Goal: Information Seeking & Learning: Learn about a topic

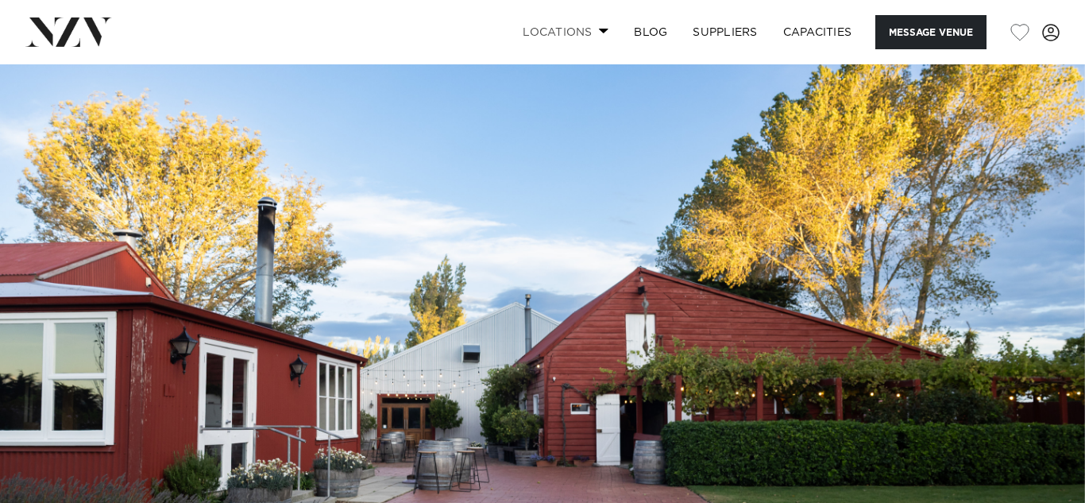
click at [553, 30] on link "Locations" at bounding box center [565, 32] width 111 height 34
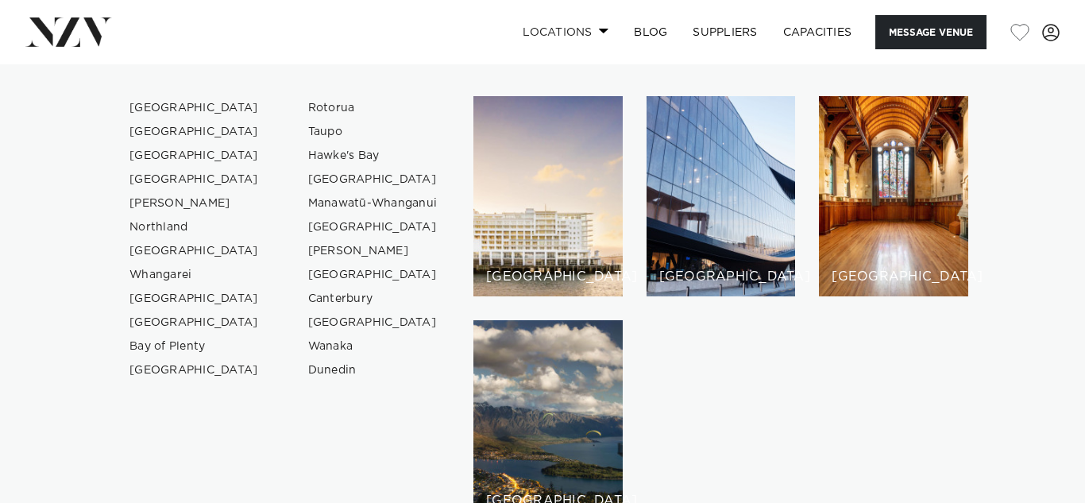
click at [553, 28] on link "Locations" at bounding box center [565, 32] width 111 height 34
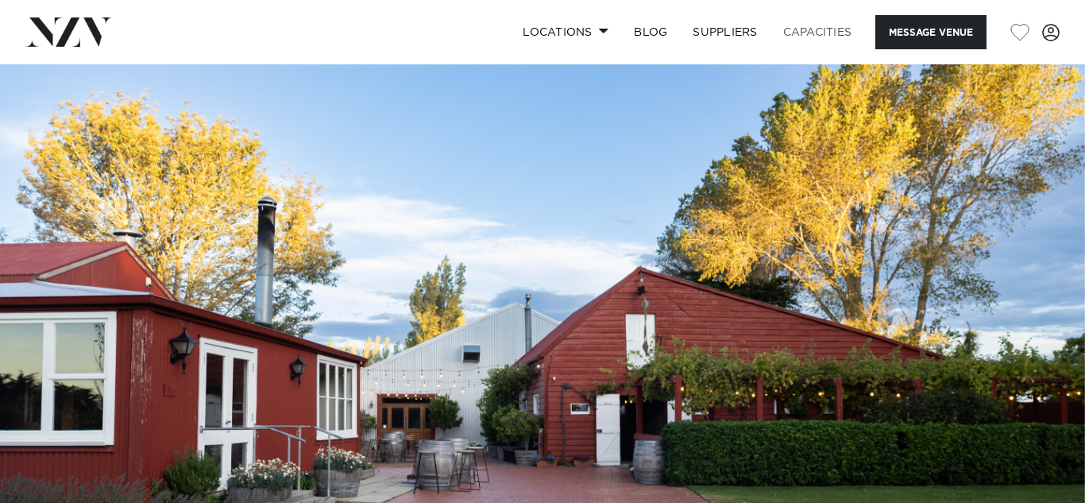
click at [812, 25] on link "Capacities" at bounding box center [817, 32] width 94 height 34
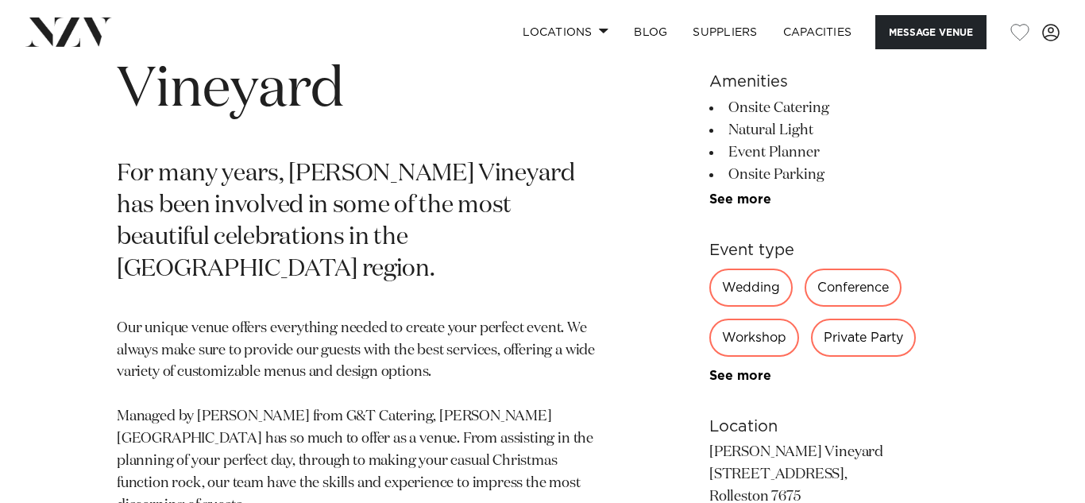
scroll to position [732, 0]
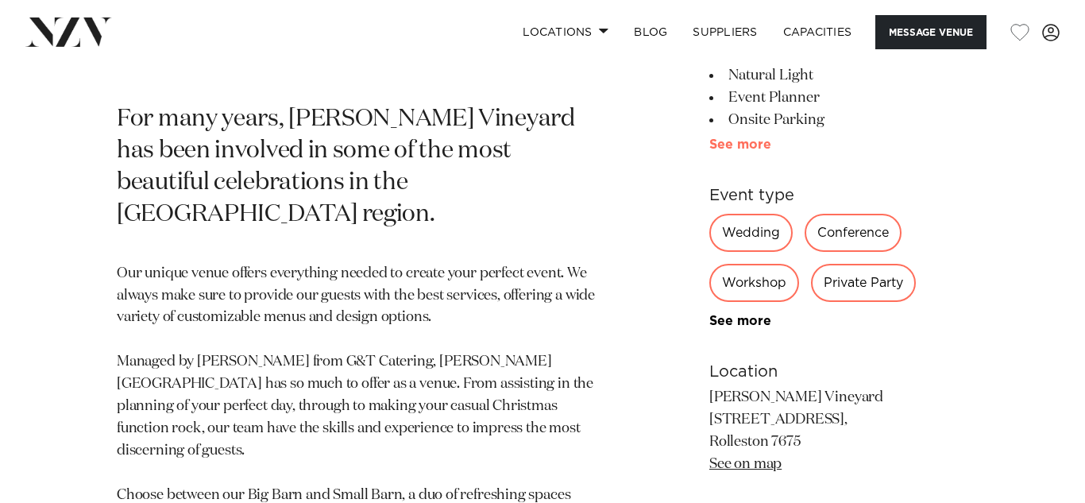
click at [715, 144] on link "See more" at bounding box center [771, 144] width 124 height 13
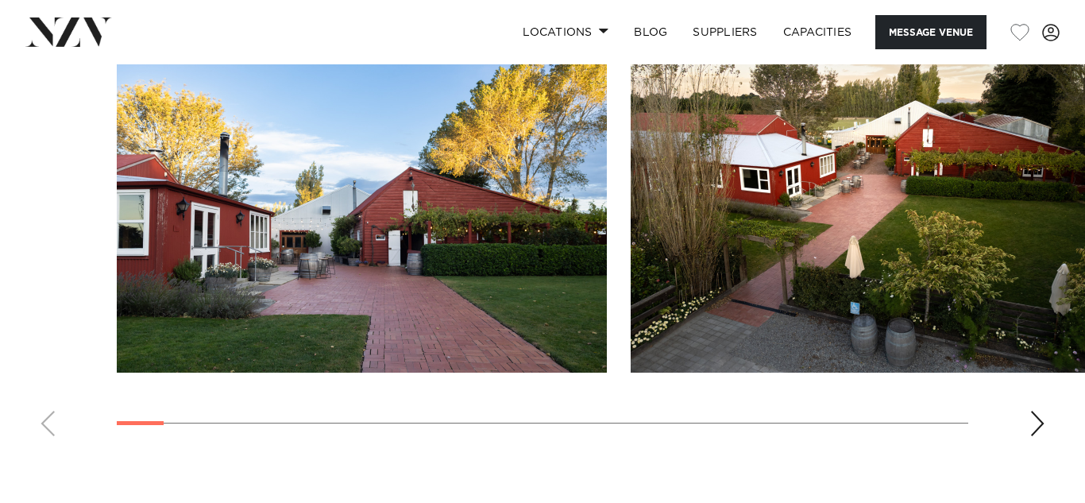
scroll to position [1883, 0]
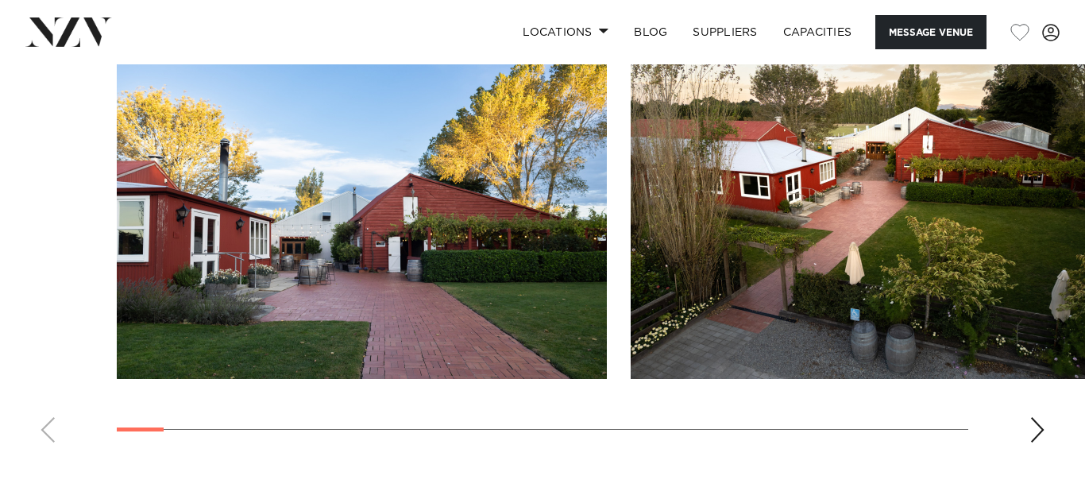
click at [1032, 422] on div "Next slide" at bounding box center [1037, 429] width 16 height 25
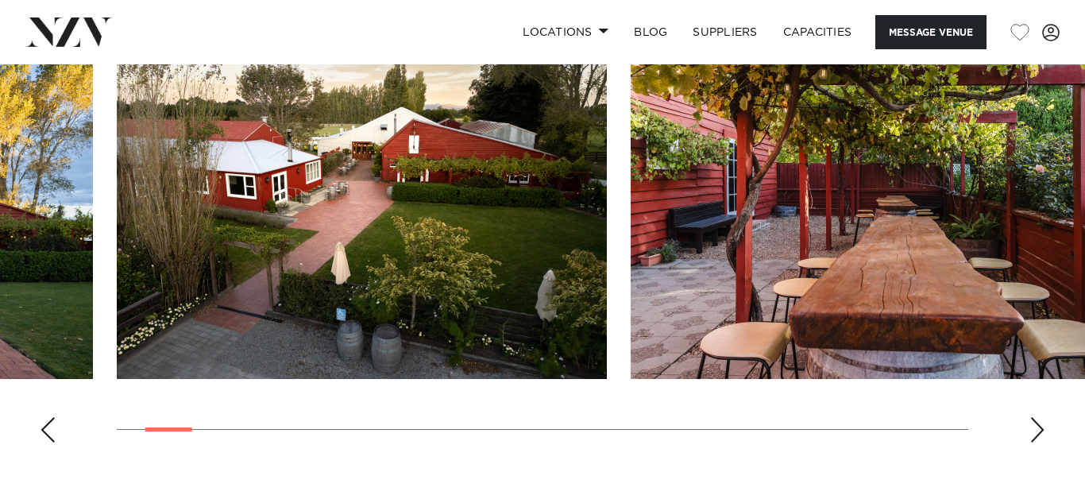
click at [1032, 418] on div "Next slide" at bounding box center [1037, 429] width 16 height 25
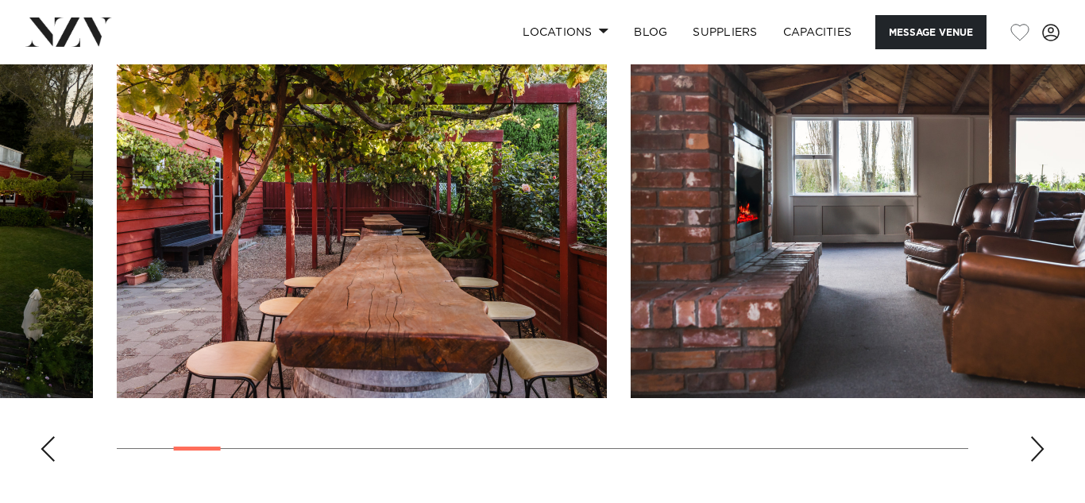
scroll to position [1861, 0]
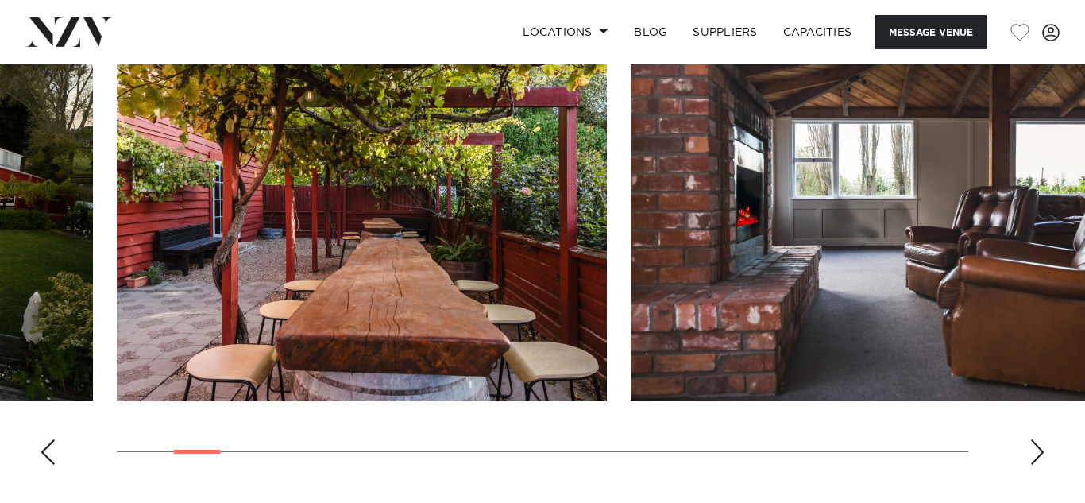
click at [1035, 444] on div "Next slide" at bounding box center [1037, 451] width 16 height 25
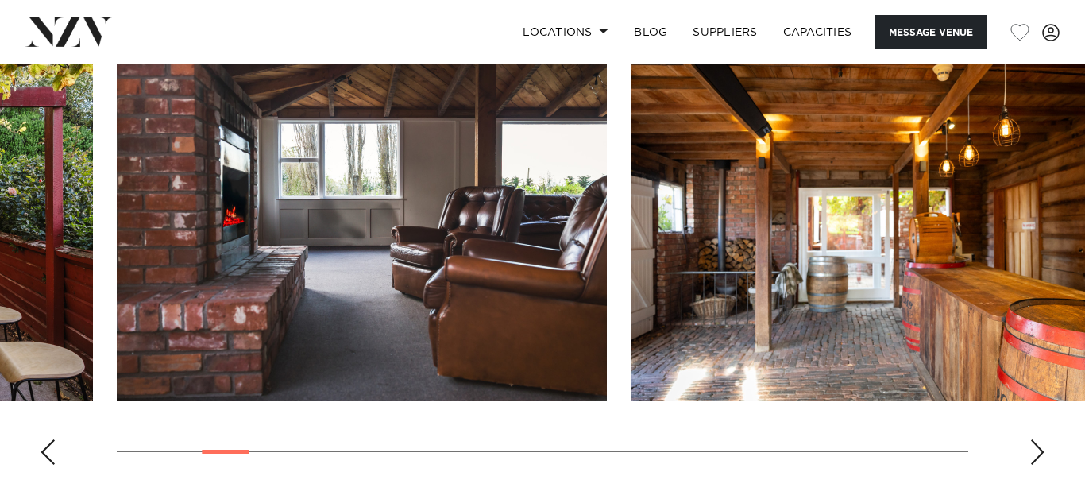
click at [1035, 444] on div "Next slide" at bounding box center [1037, 451] width 16 height 25
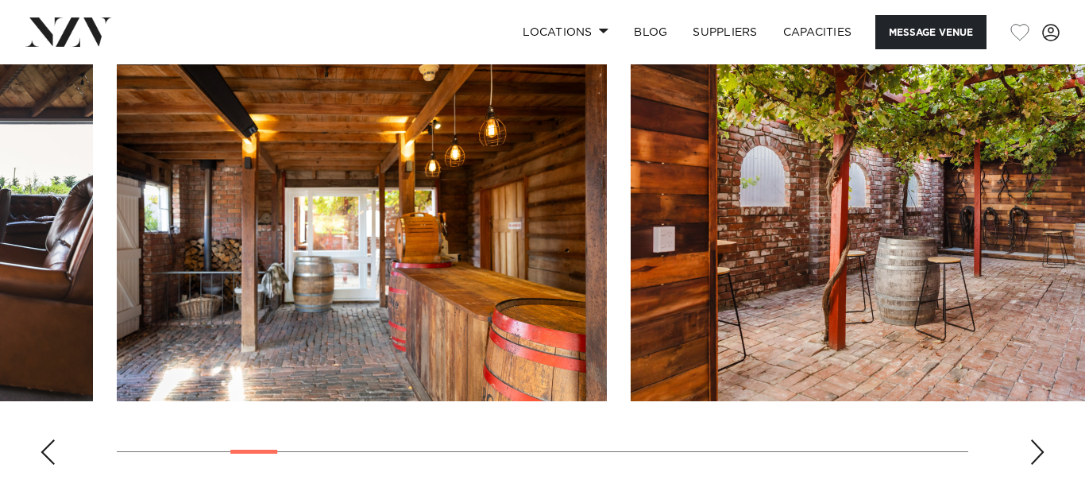
click at [1035, 444] on div "Next slide" at bounding box center [1037, 451] width 16 height 25
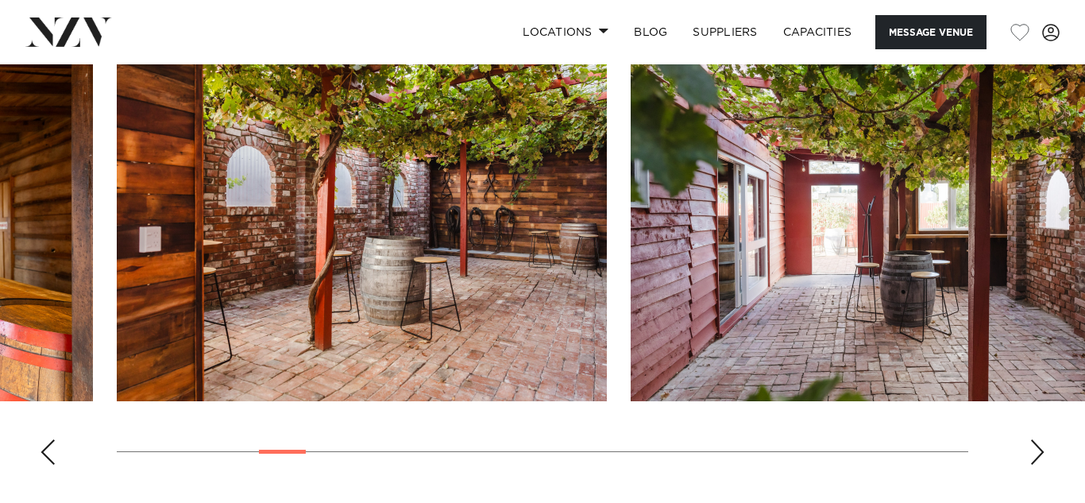
click at [1035, 444] on div "Next slide" at bounding box center [1037, 451] width 16 height 25
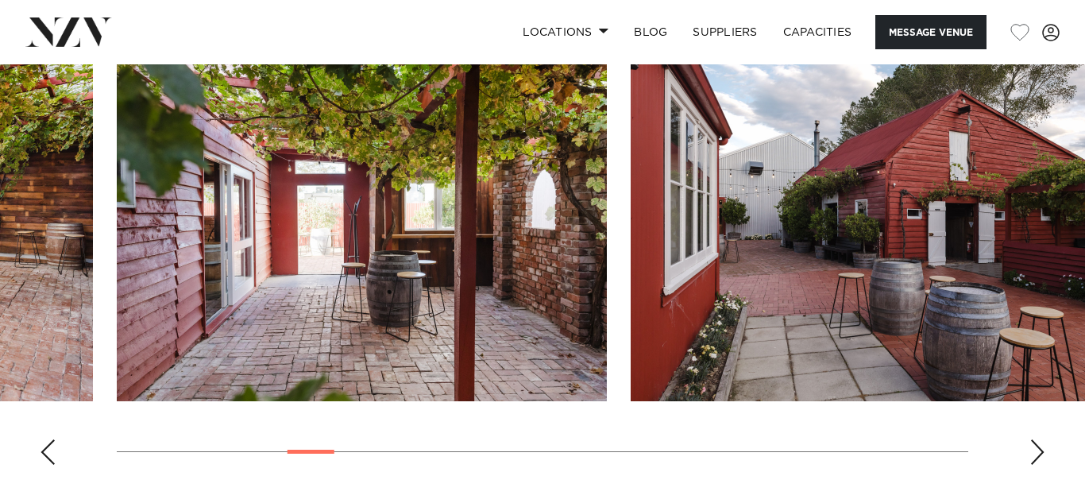
click at [1035, 444] on div "Next slide" at bounding box center [1037, 451] width 16 height 25
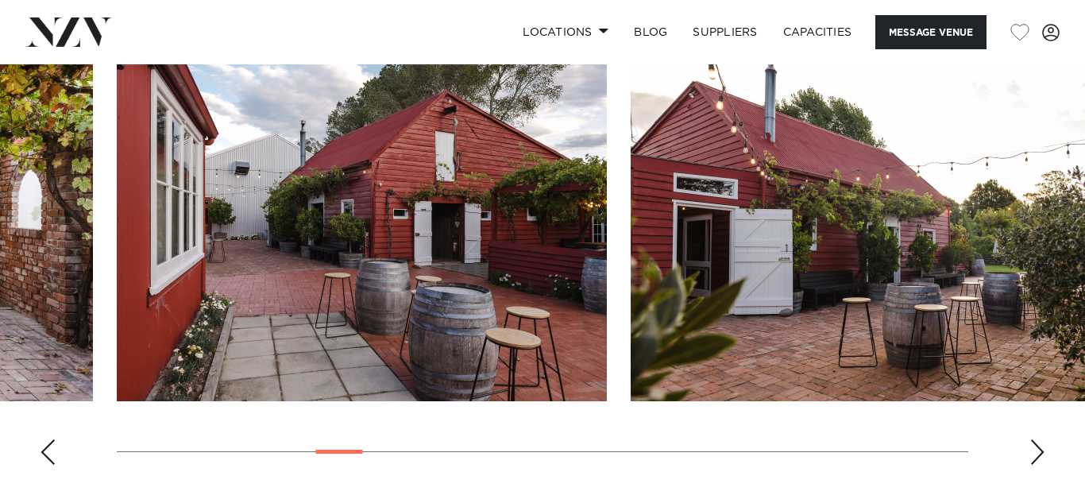
click at [1035, 444] on div "Next slide" at bounding box center [1037, 451] width 16 height 25
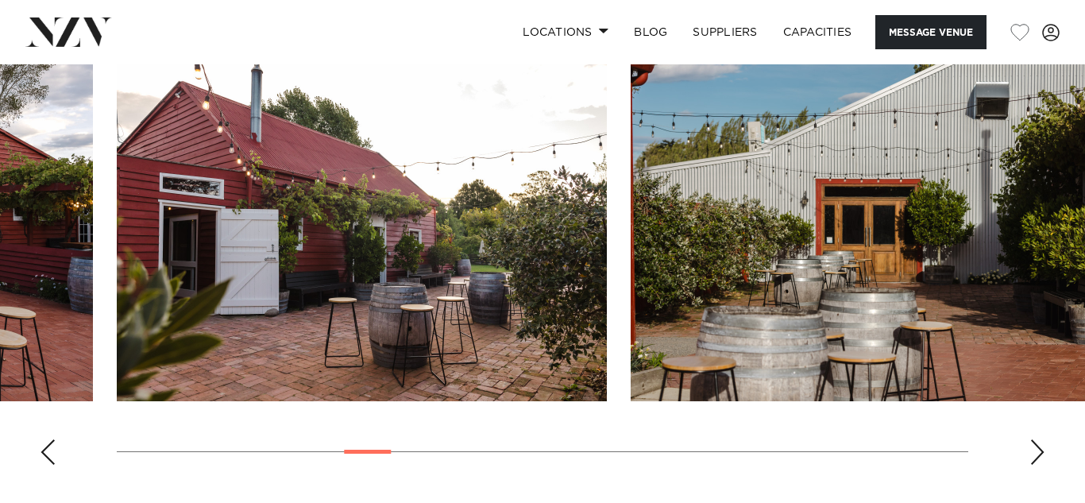
click at [1035, 444] on div "Next slide" at bounding box center [1037, 451] width 16 height 25
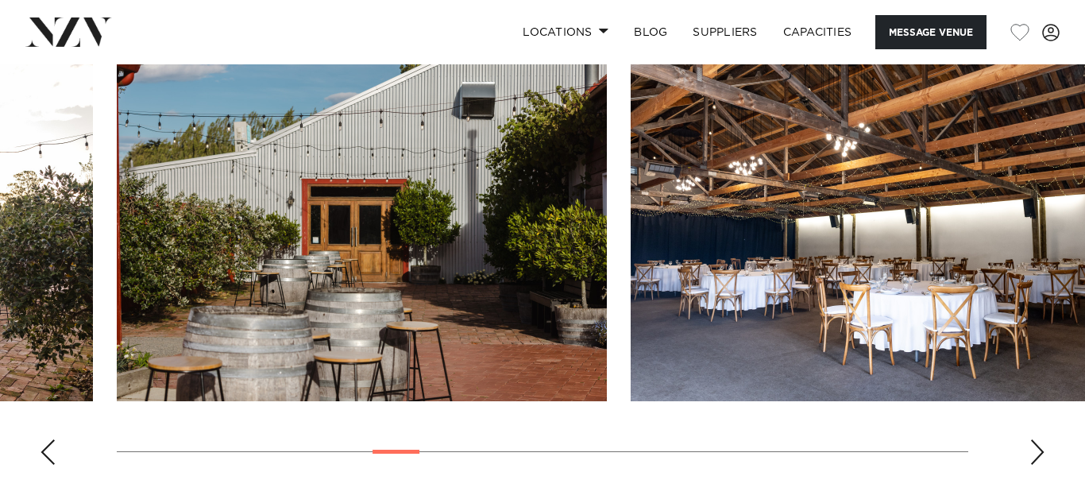
click at [1035, 444] on div "Next slide" at bounding box center [1037, 451] width 16 height 25
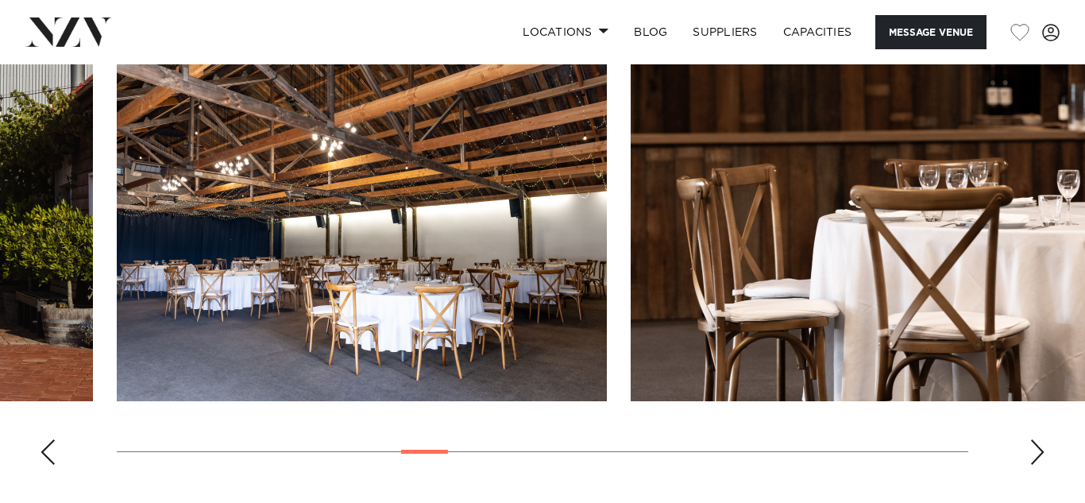
click at [1035, 444] on div "Next slide" at bounding box center [1037, 451] width 16 height 25
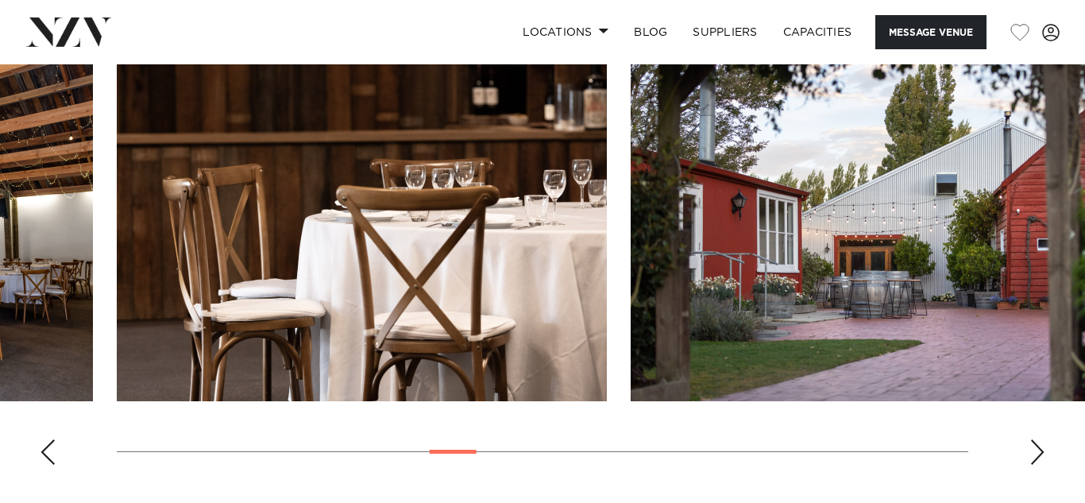
click at [1035, 444] on div "Next slide" at bounding box center [1037, 451] width 16 height 25
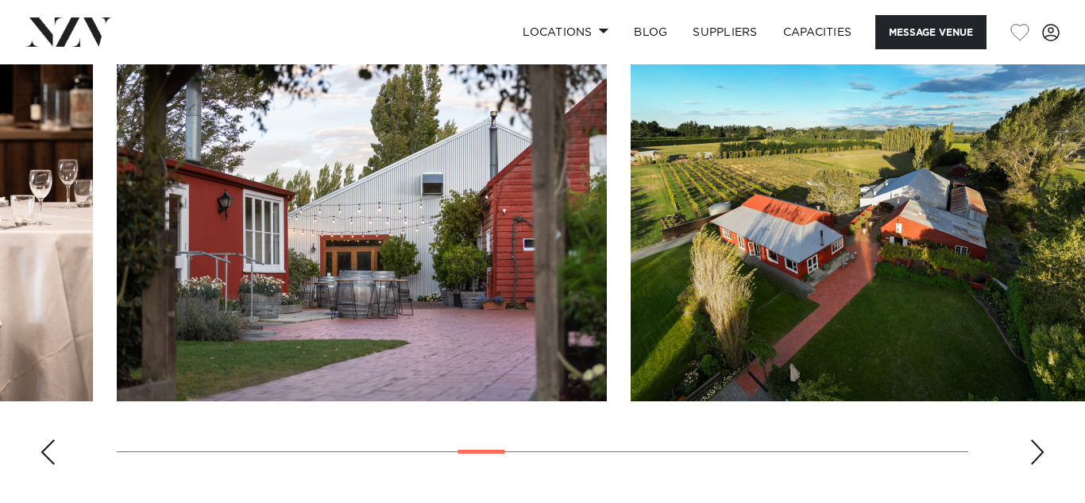
click at [1035, 444] on div "Next slide" at bounding box center [1037, 451] width 16 height 25
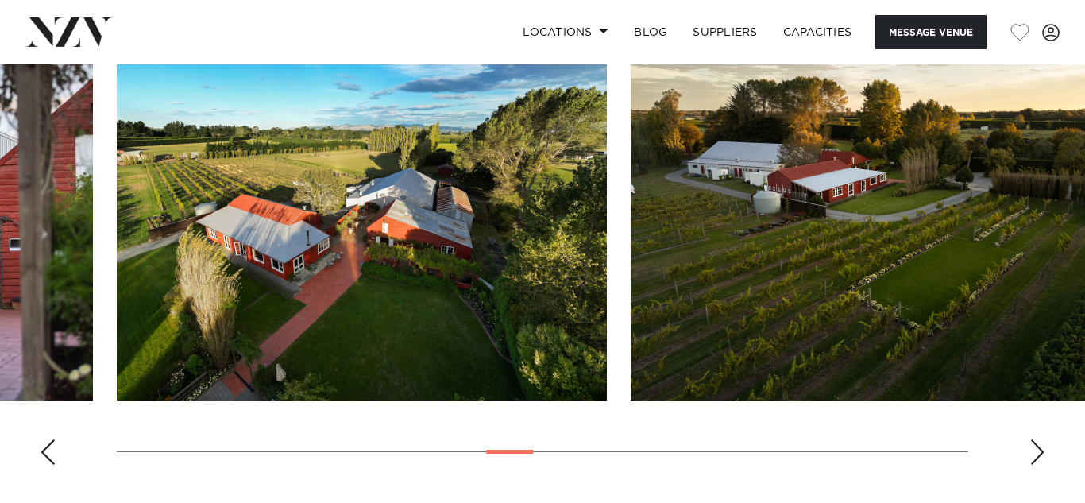
click at [1035, 443] on div "Next slide" at bounding box center [1037, 451] width 16 height 25
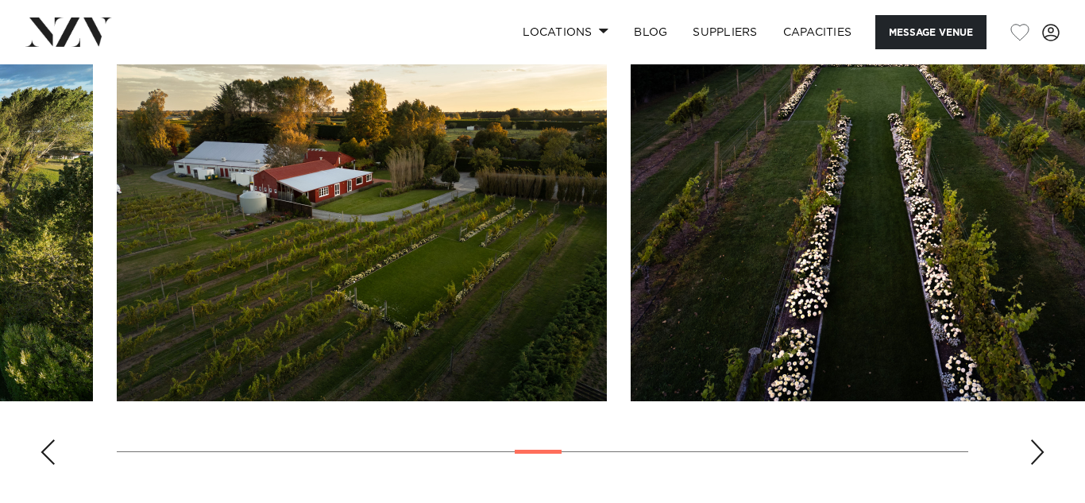
click at [1035, 443] on div "Next slide" at bounding box center [1037, 451] width 16 height 25
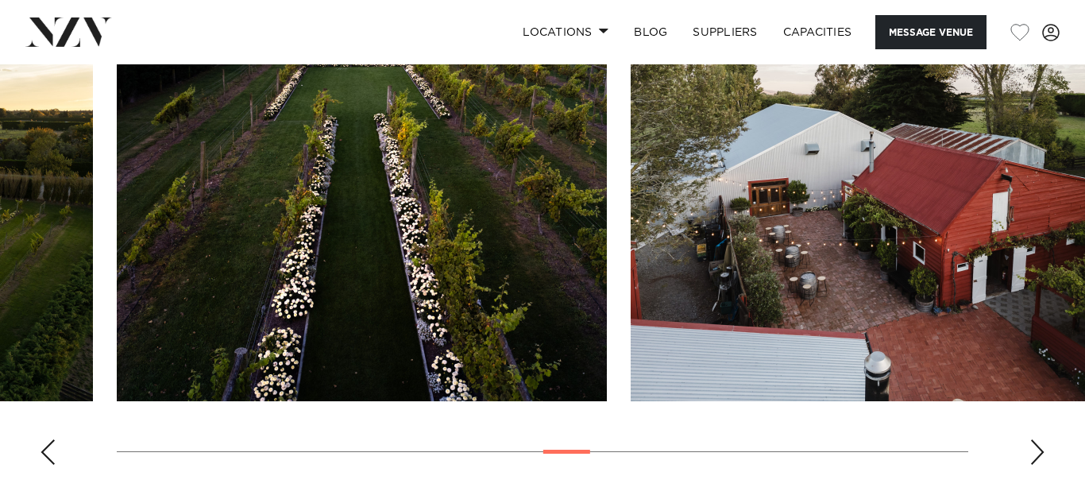
click at [1035, 442] on div "Next slide" at bounding box center [1037, 451] width 16 height 25
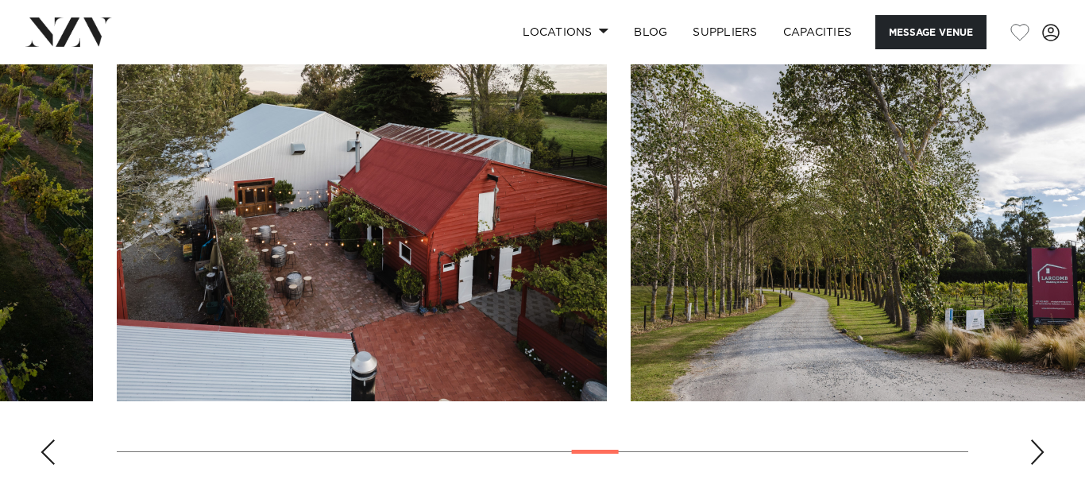
click at [1035, 444] on div "Next slide" at bounding box center [1037, 451] width 16 height 25
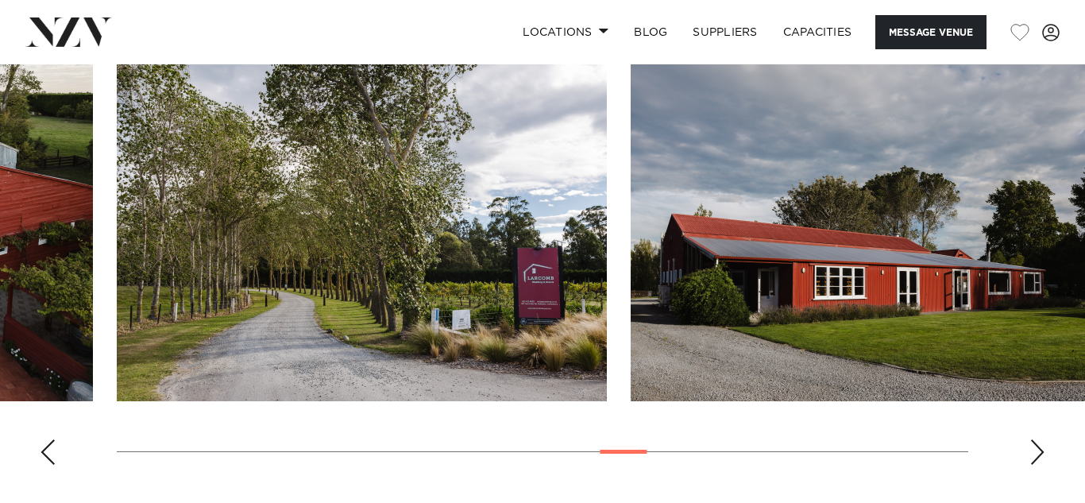
click at [1035, 444] on div "Next slide" at bounding box center [1037, 451] width 16 height 25
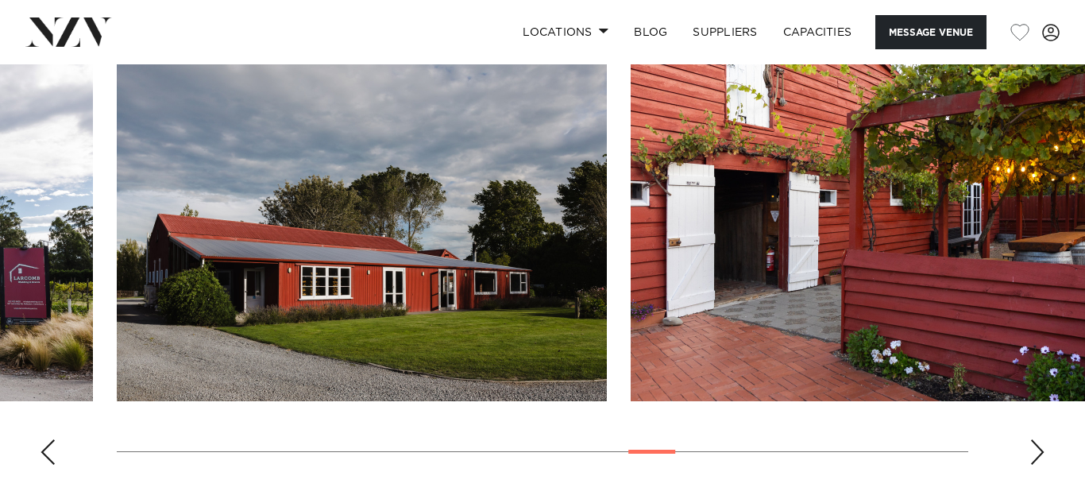
click at [1035, 444] on div "Next slide" at bounding box center [1037, 451] width 16 height 25
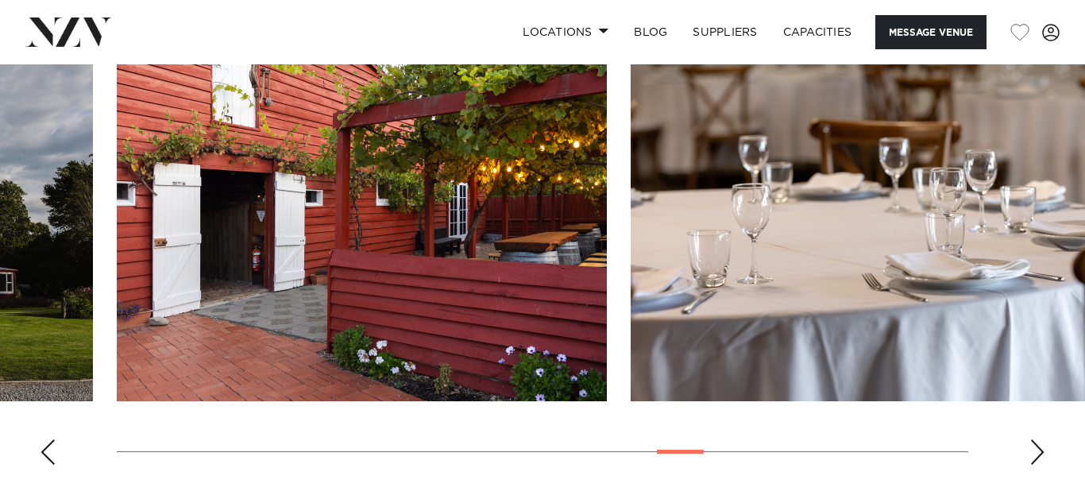
click at [1035, 444] on div "Next slide" at bounding box center [1037, 451] width 16 height 25
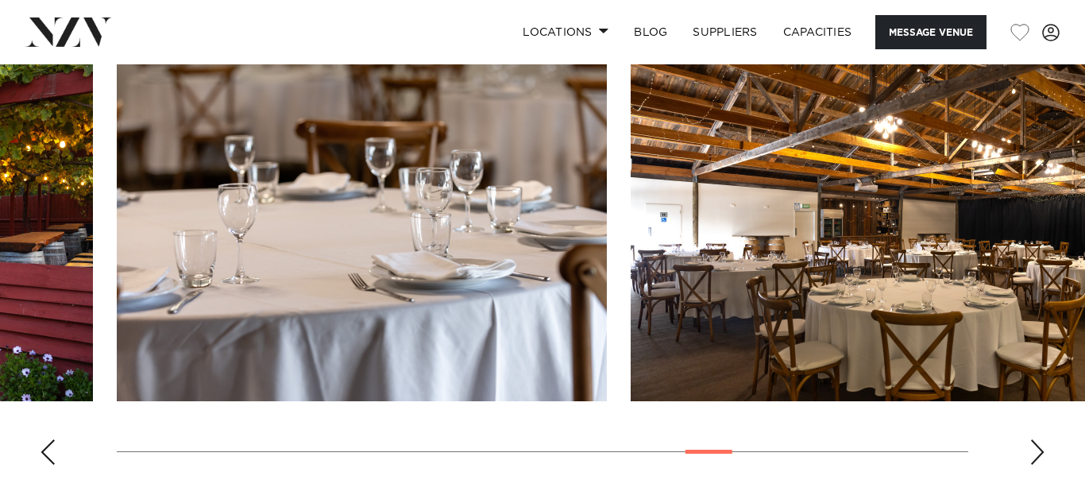
click at [1035, 444] on div "Next slide" at bounding box center [1037, 451] width 16 height 25
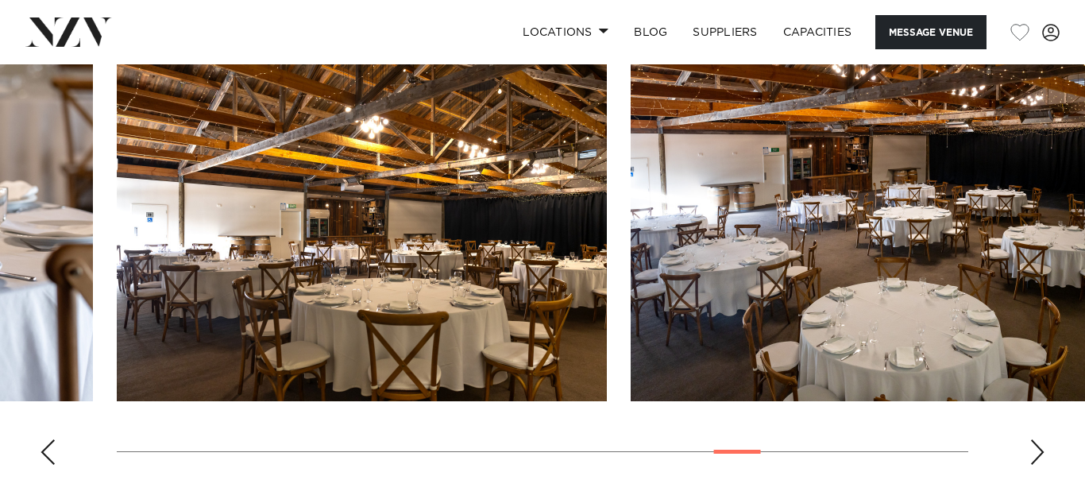
click at [1035, 444] on div "Next slide" at bounding box center [1037, 451] width 16 height 25
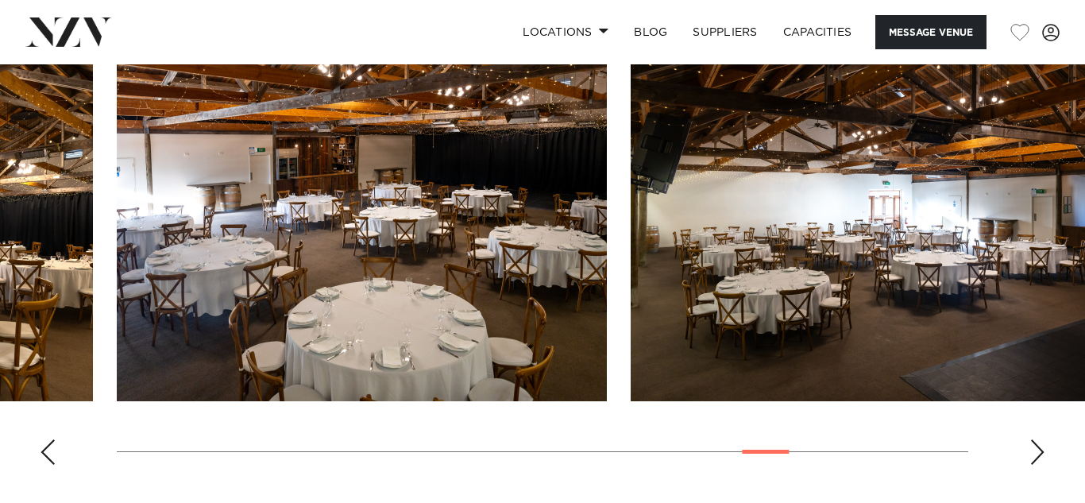
click at [1035, 444] on div "Next slide" at bounding box center [1037, 451] width 16 height 25
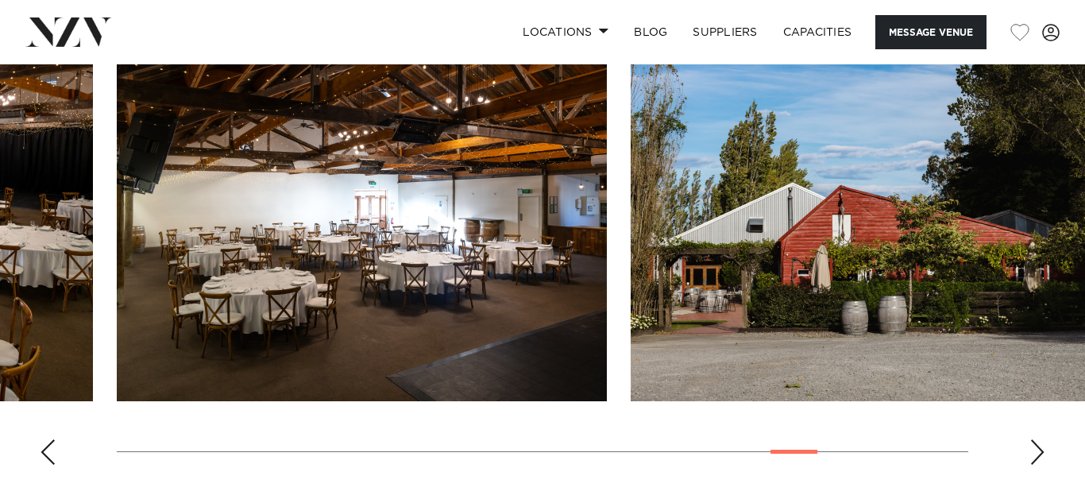
click at [1035, 444] on div "Next slide" at bounding box center [1037, 451] width 16 height 25
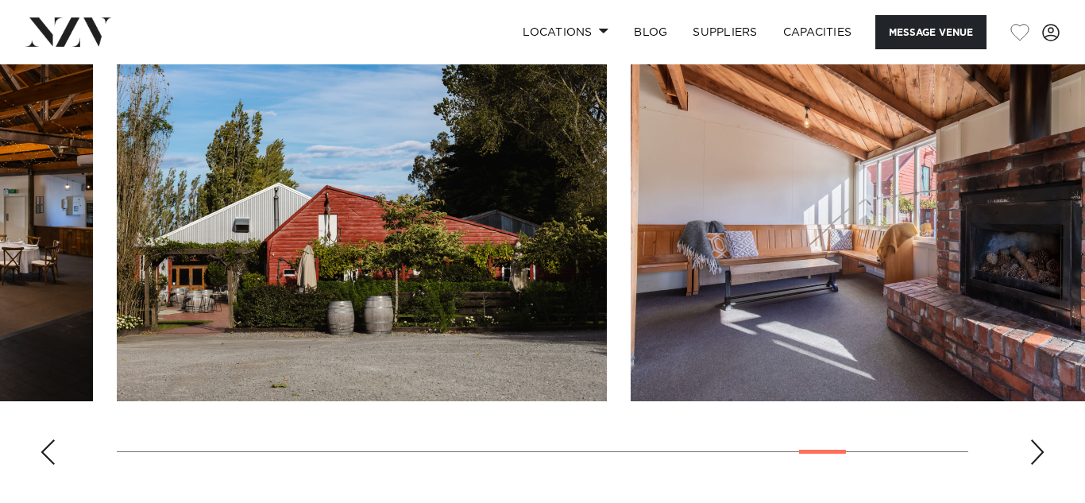
click at [1035, 444] on div "Next slide" at bounding box center [1037, 451] width 16 height 25
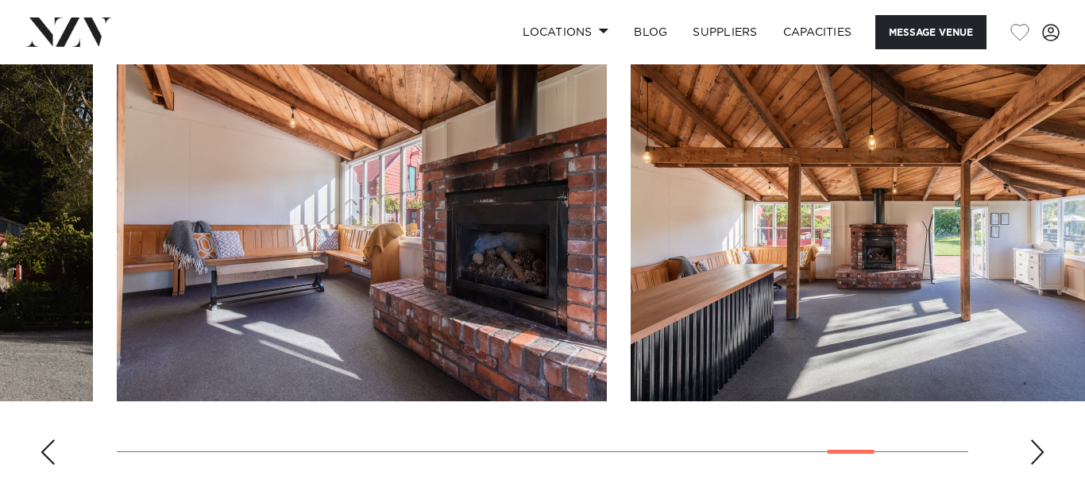
click at [1035, 444] on div "Next slide" at bounding box center [1037, 451] width 16 height 25
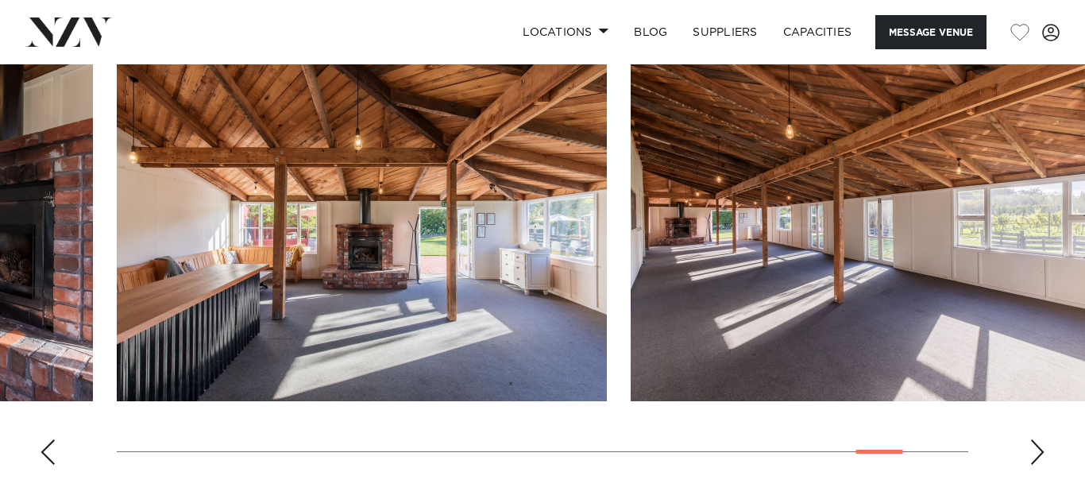
click at [1035, 444] on div "Next slide" at bounding box center [1037, 451] width 16 height 25
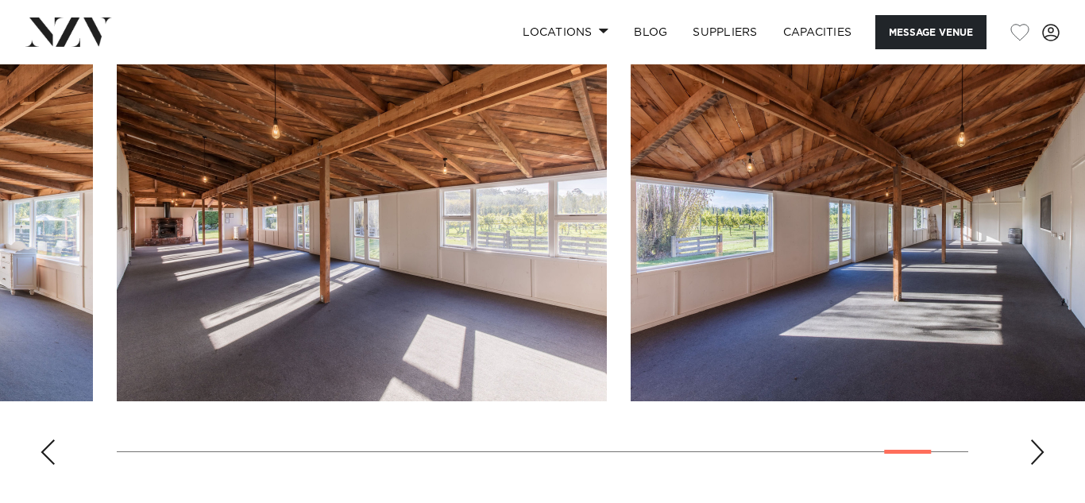
click at [1035, 444] on div "Next slide" at bounding box center [1037, 451] width 16 height 25
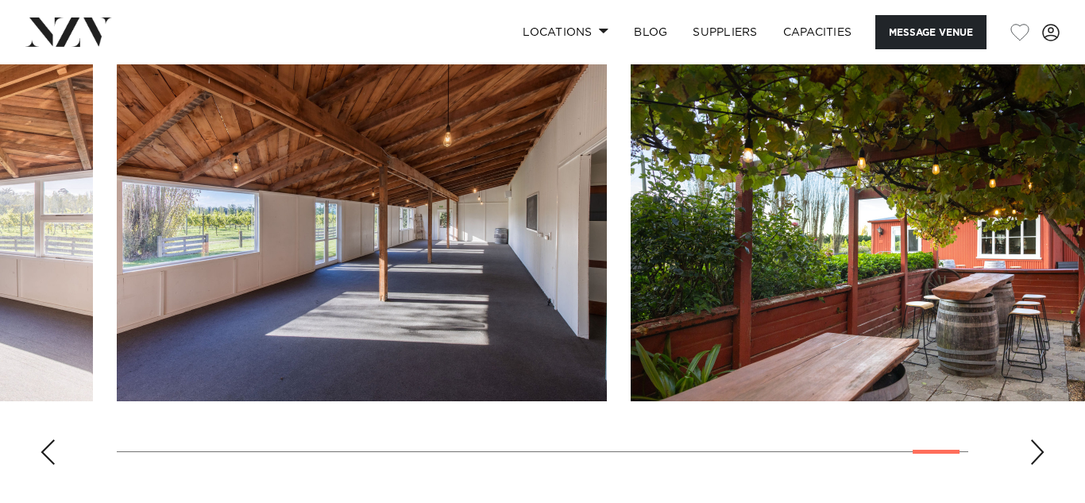
click at [1035, 444] on div "Next slide" at bounding box center [1037, 451] width 16 height 25
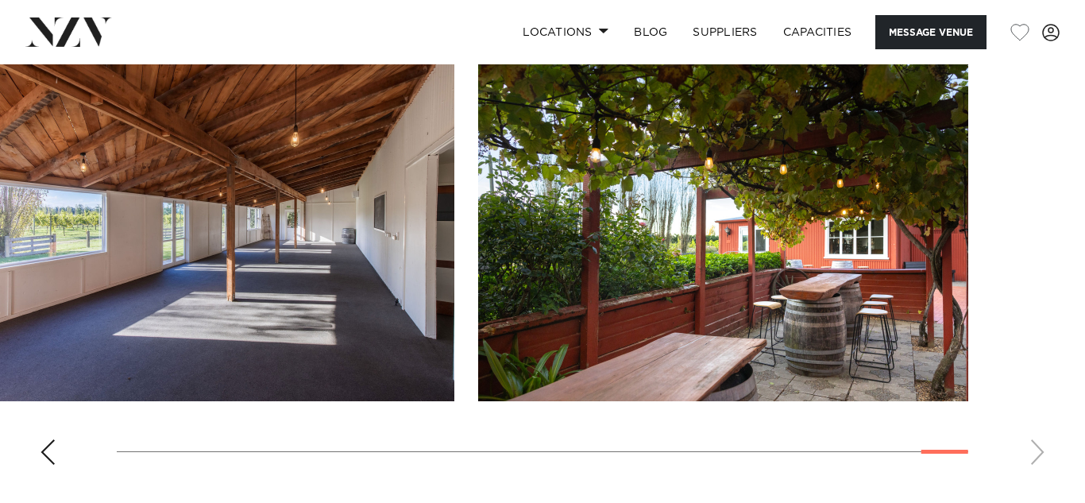
click at [1035, 444] on swiper-container at bounding box center [542, 259] width 1085 height 436
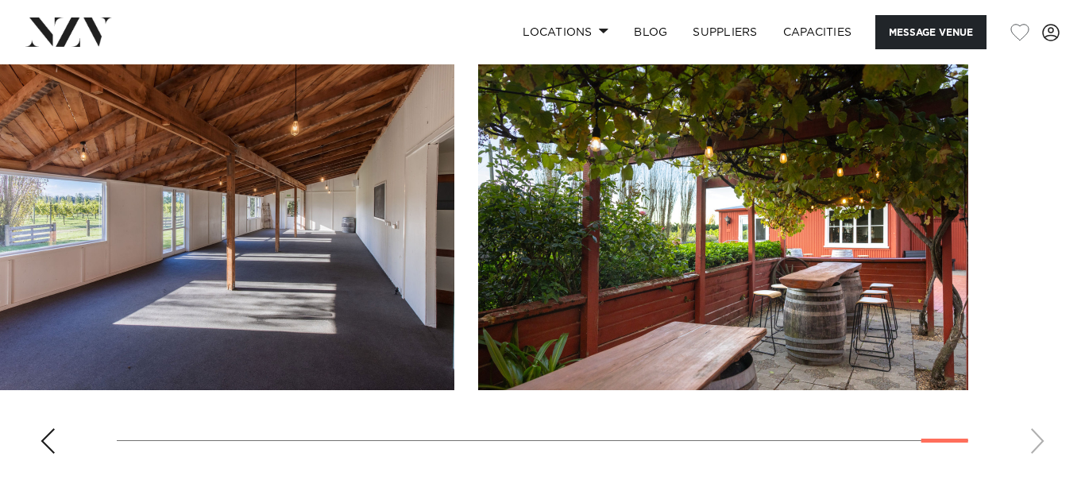
scroll to position [1872, 0]
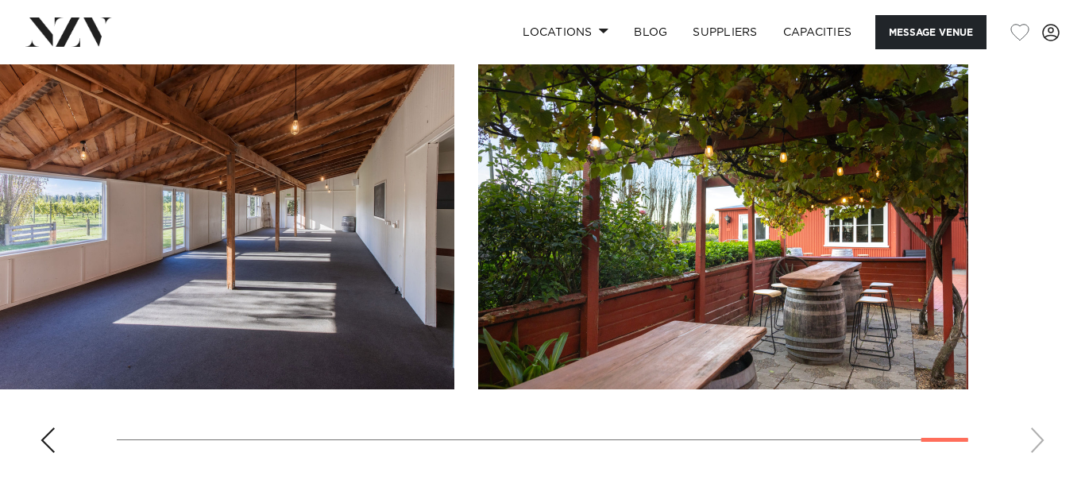
click at [36, 443] on swiper-container at bounding box center [542, 247] width 1085 height 436
click at [49, 442] on div "Previous slide" at bounding box center [48, 439] width 16 height 25
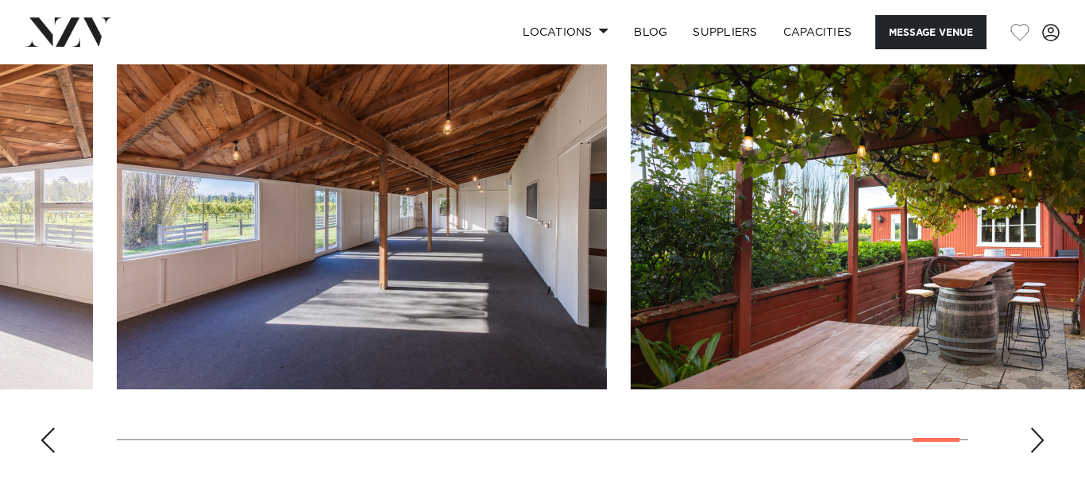
click at [48, 440] on div "Previous slide" at bounding box center [48, 439] width 16 height 25
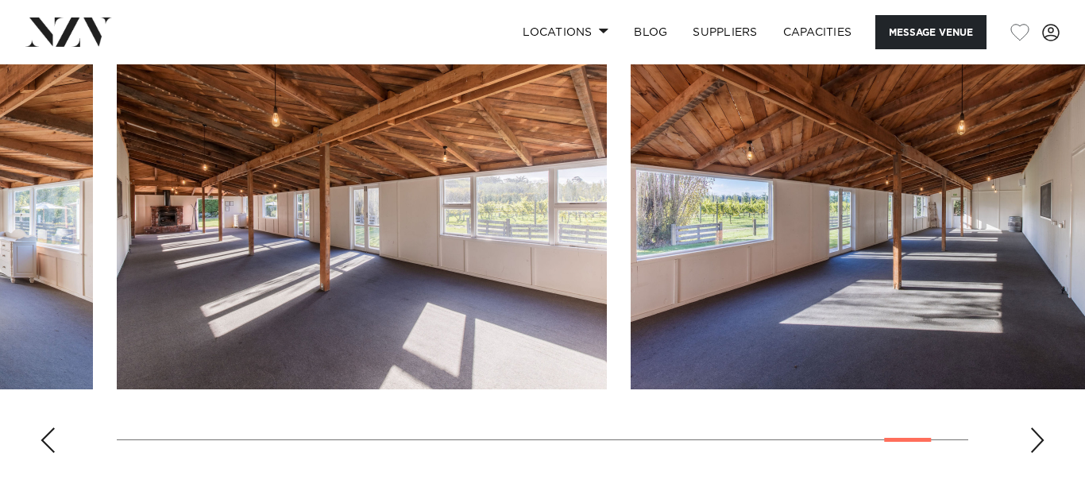
click at [48, 440] on div "Previous slide" at bounding box center [48, 439] width 16 height 25
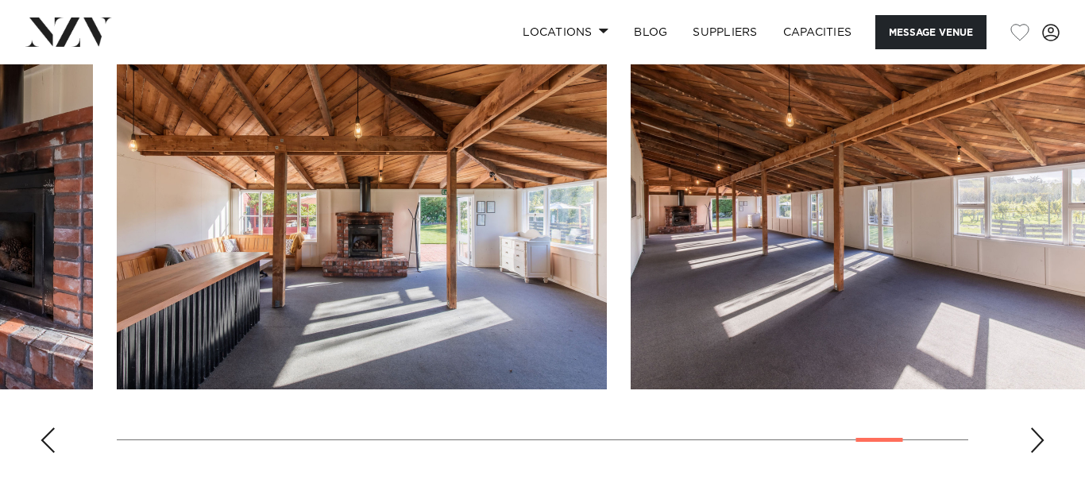
click at [48, 440] on div "Previous slide" at bounding box center [48, 439] width 16 height 25
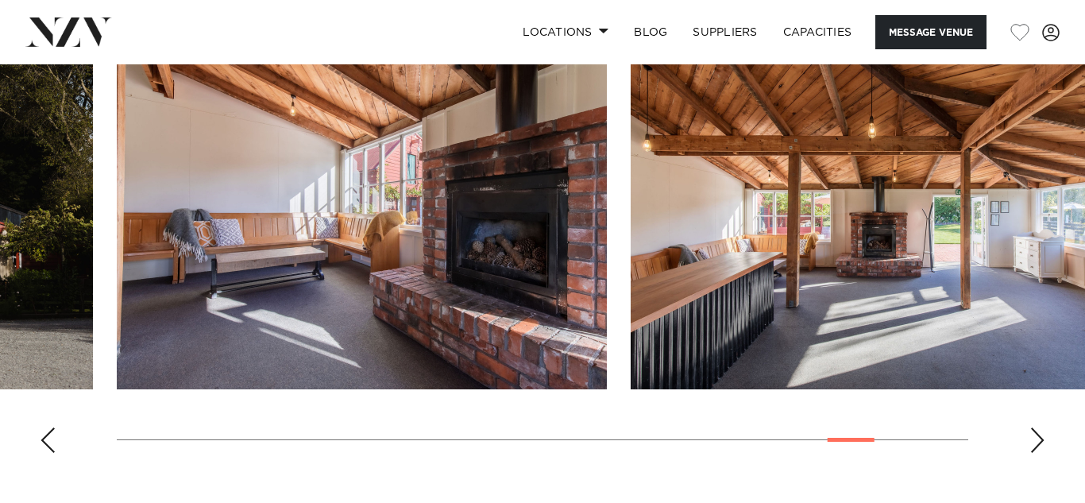
click at [48, 440] on div "Previous slide" at bounding box center [48, 439] width 16 height 25
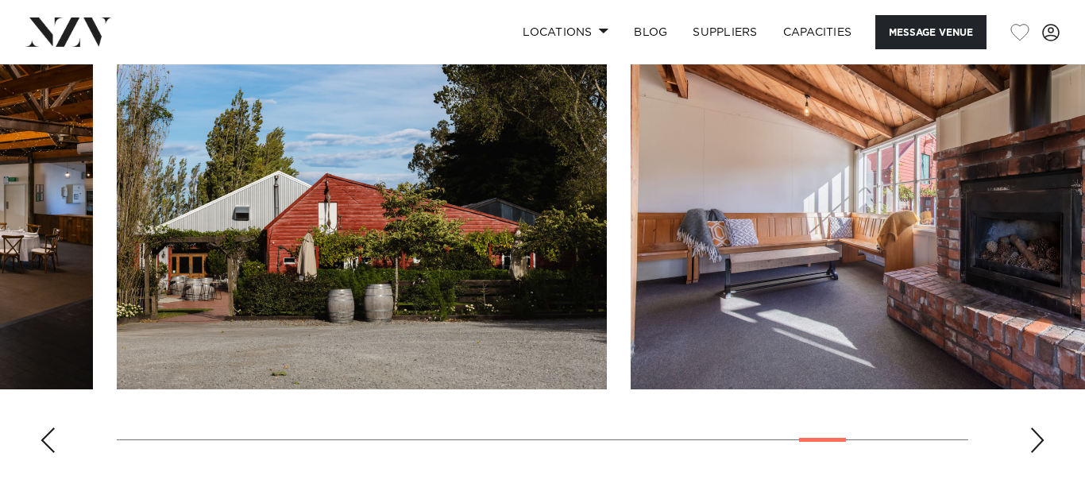
click at [48, 440] on div "Previous slide" at bounding box center [48, 439] width 16 height 25
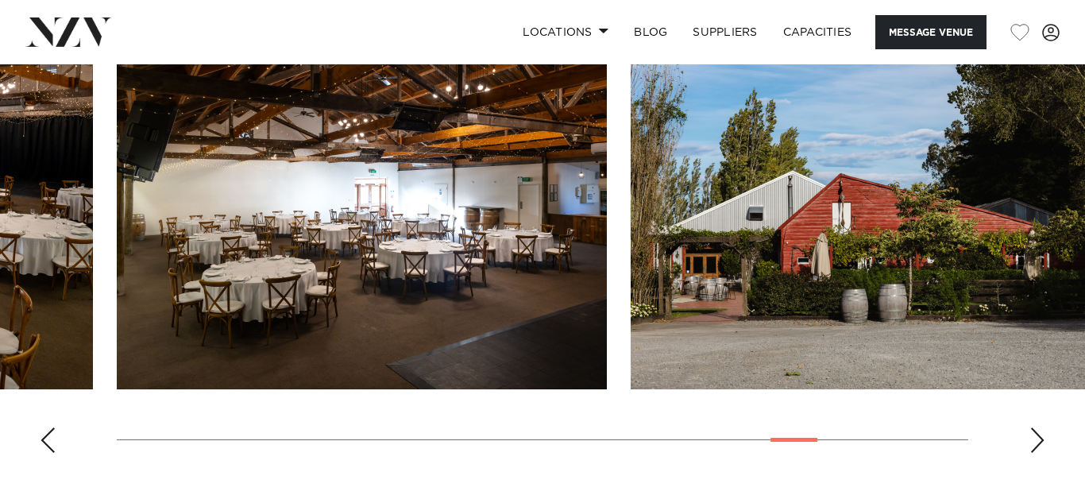
click at [48, 440] on div "Previous slide" at bounding box center [48, 439] width 16 height 25
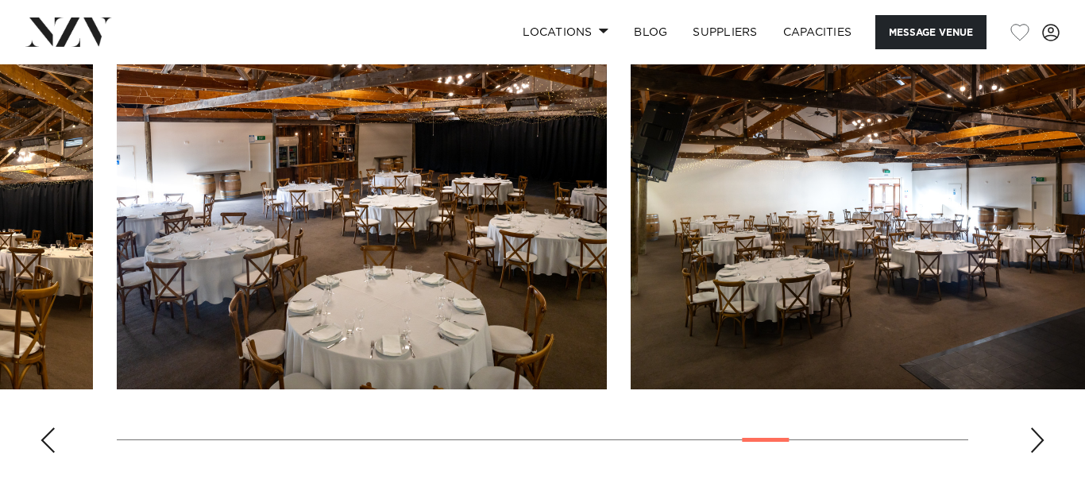
click at [48, 440] on div "Previous slide" at bounding box center [48, 439] width 16 height 25
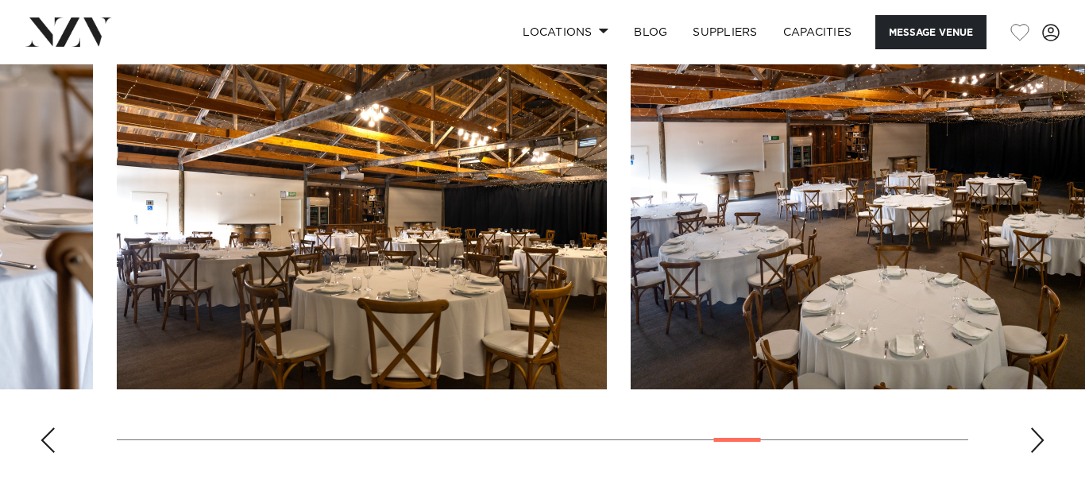
click at [48, 440] on div "Previous slide" at bounding box center [48, 439] width 16 height 25
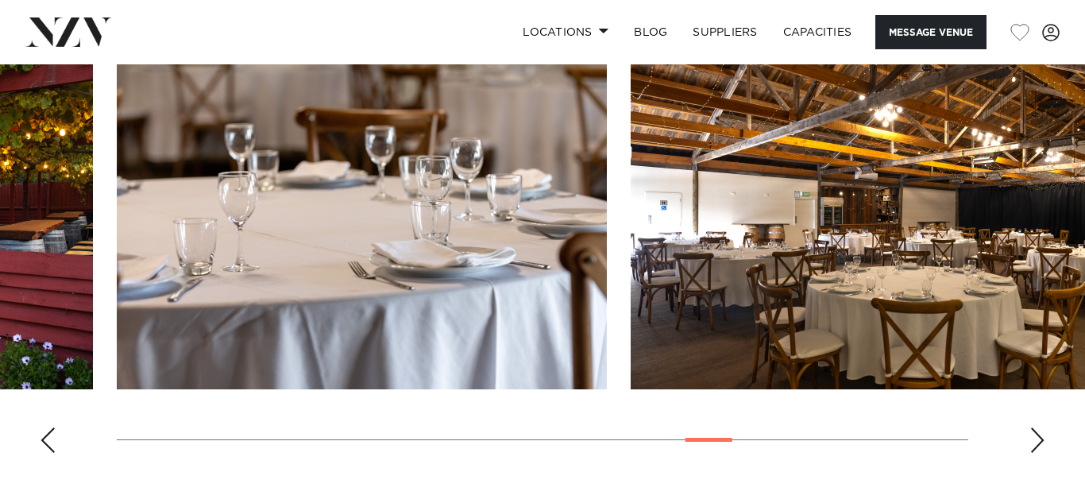
click at [48, 440] on div "Previous slide" at bounding box center [48, 439] width 16 height 25
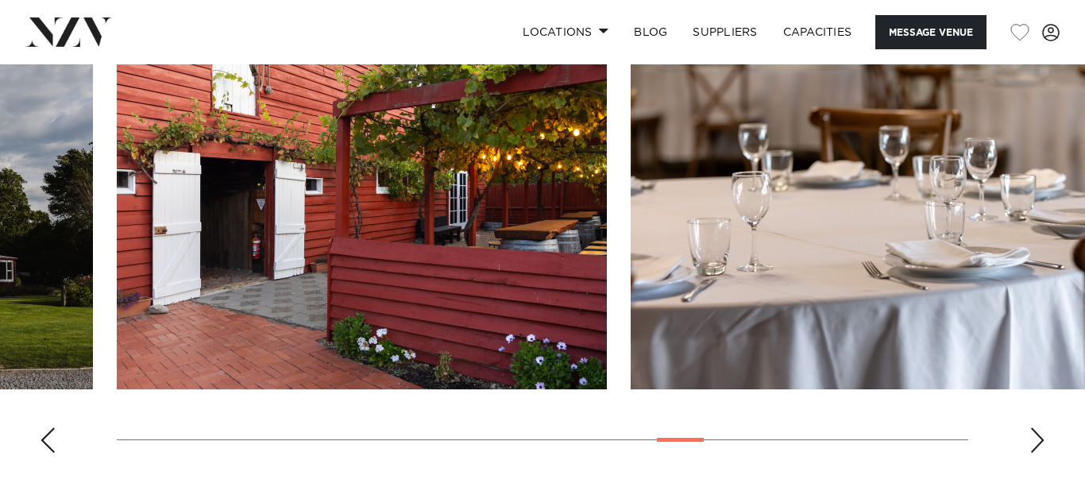
click at [48, 440] on div "Previous slide" at bounding box center [48, 439] width 16 height 25
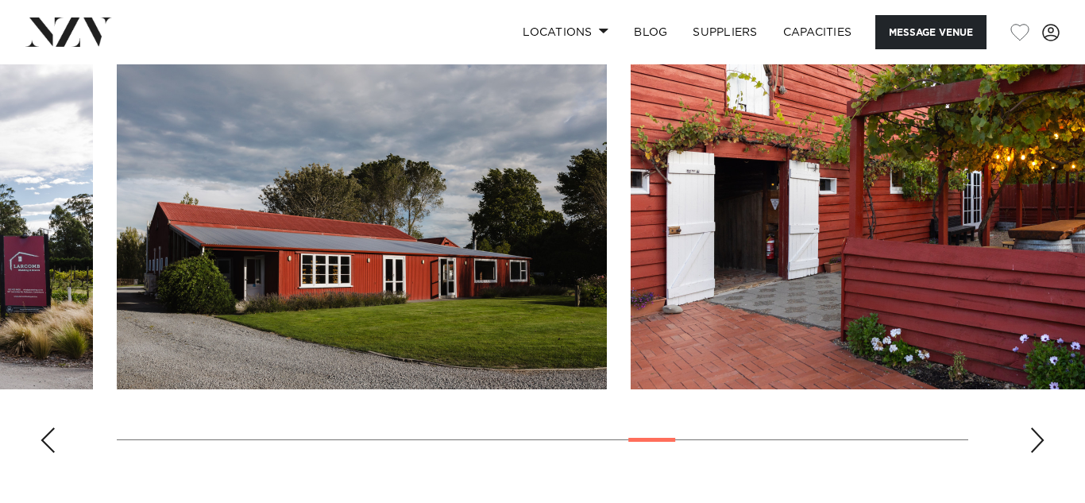
click at [48, 440] on div "Previous slide" at bounding box center [48, 439] width 16 height 25
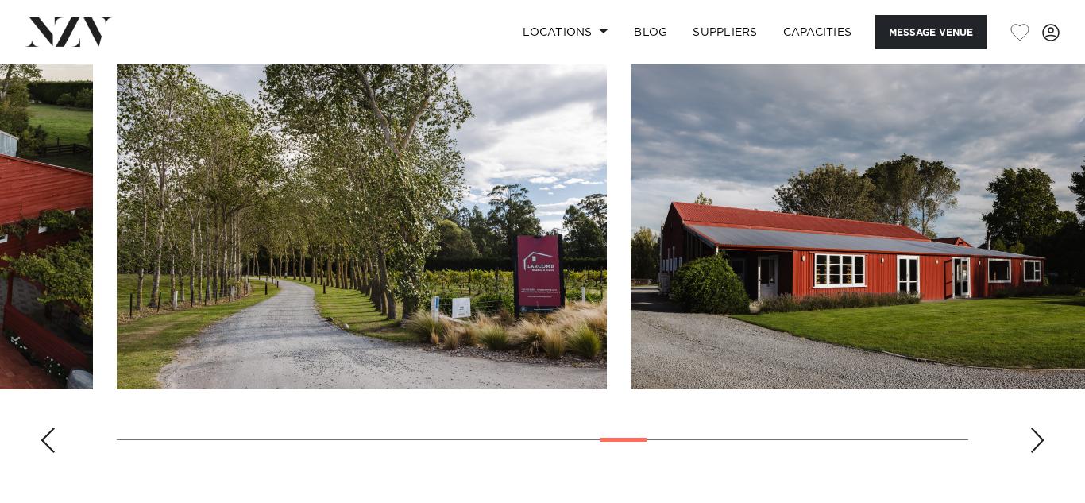
click at [48, 440] on div "Previous slide" at bounding box center [48, 439] width 16 height 25
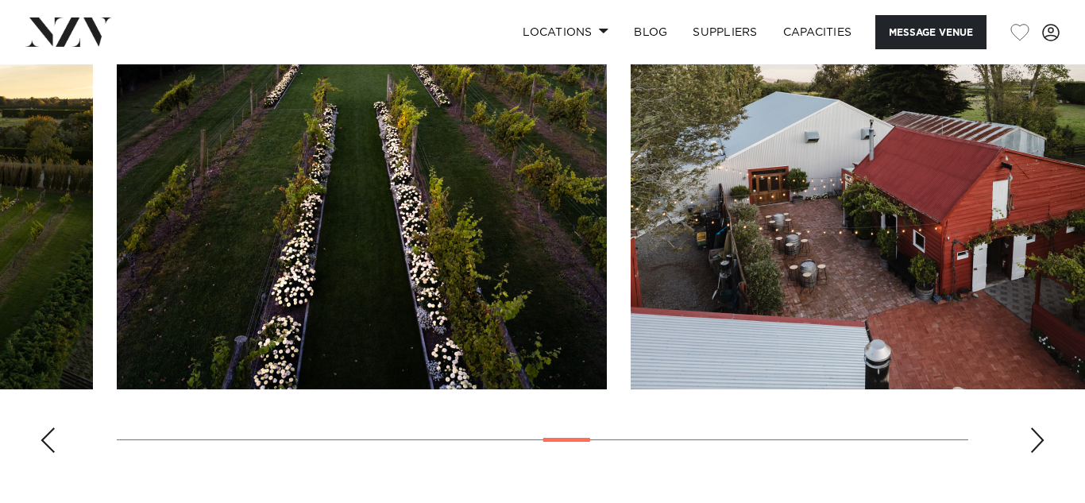
click at [48, 440] on div "Previous slide" at bounding box center [48, 439] width 16 height 25
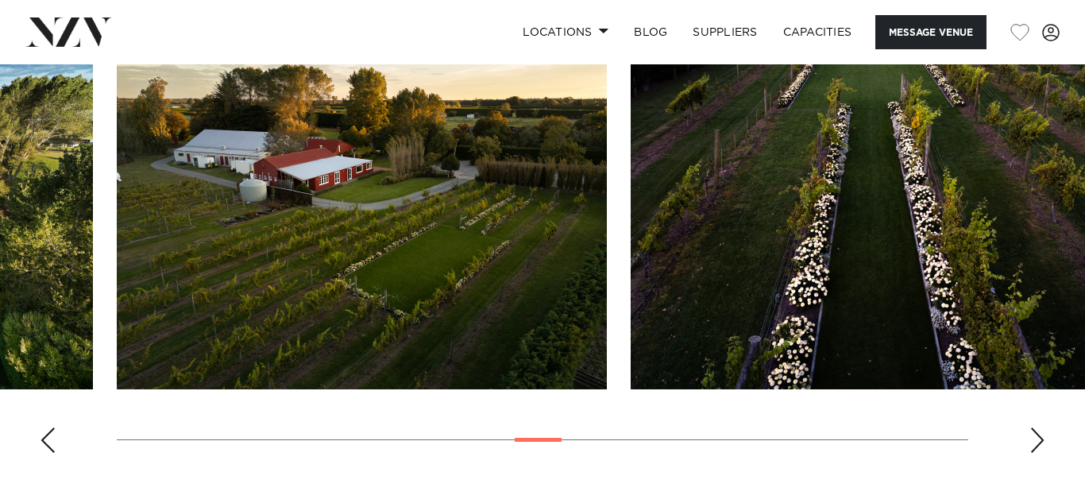
click at [48, 440] on div "Previous slide" at bounding box center [48, 439] width 16 height 25
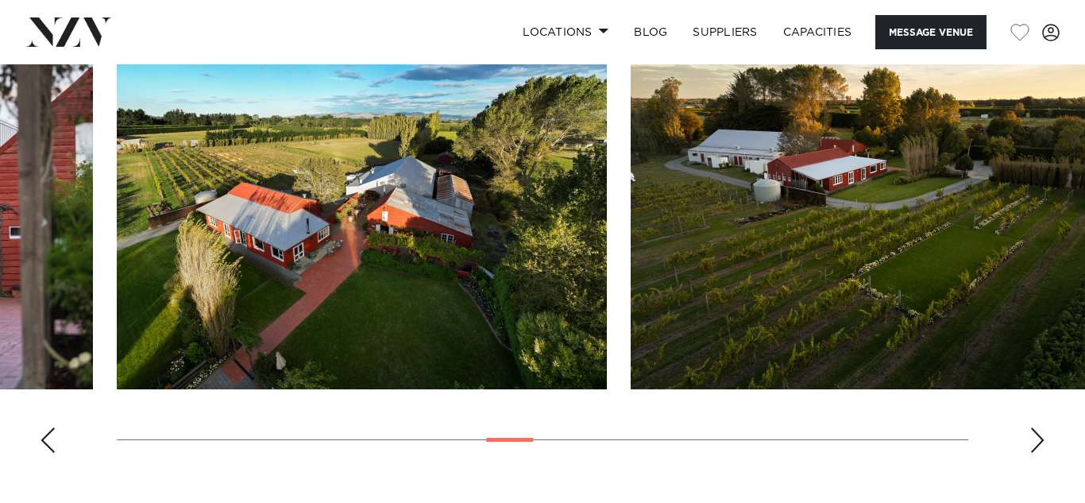
click at [48, 440] on div "Previous slide" at bounding box center [48, 439] width 16 height 25
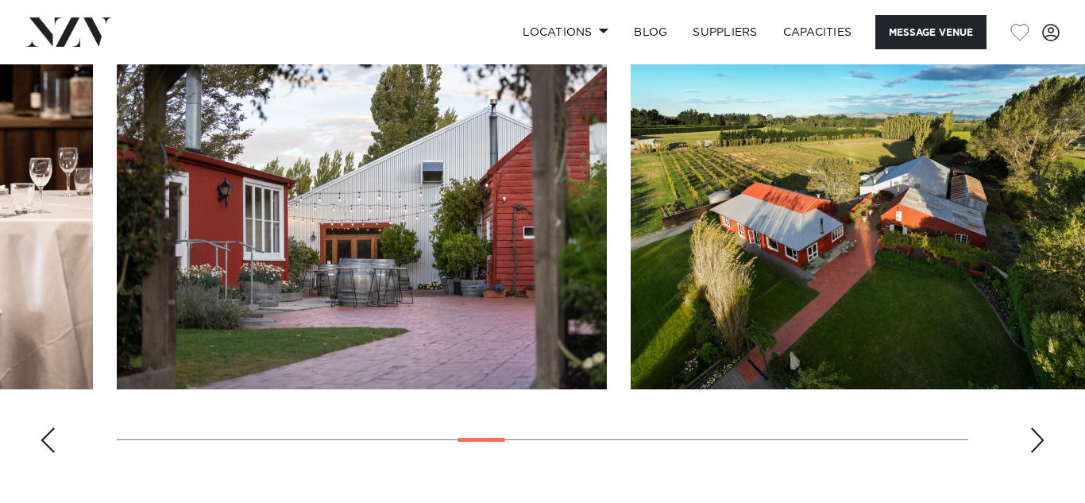
click at [48, 440] on div "Previous slide" at bounding box center [48, 439] width 16 height 25
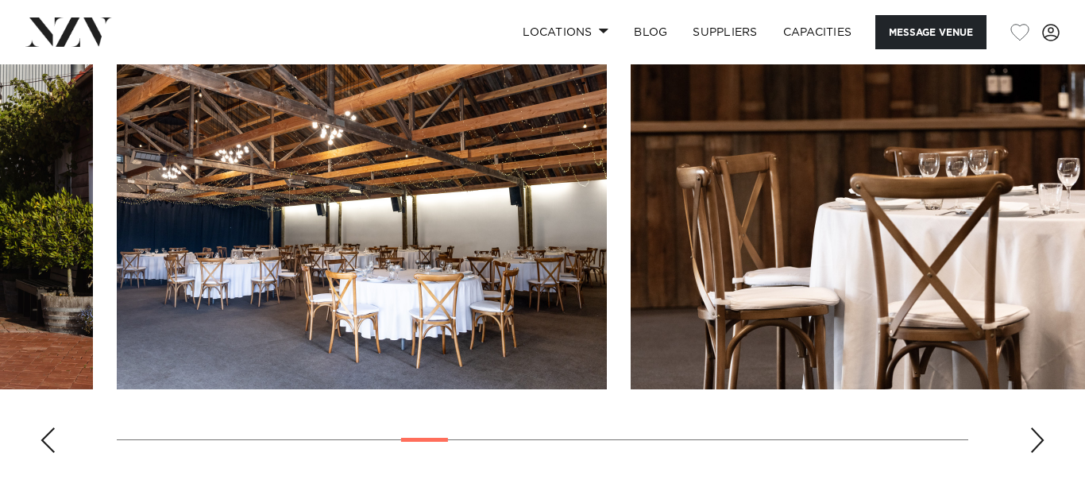
click at [48, 440] on div "Previous slide" at bounding box center [48, 439] width 16 height 25
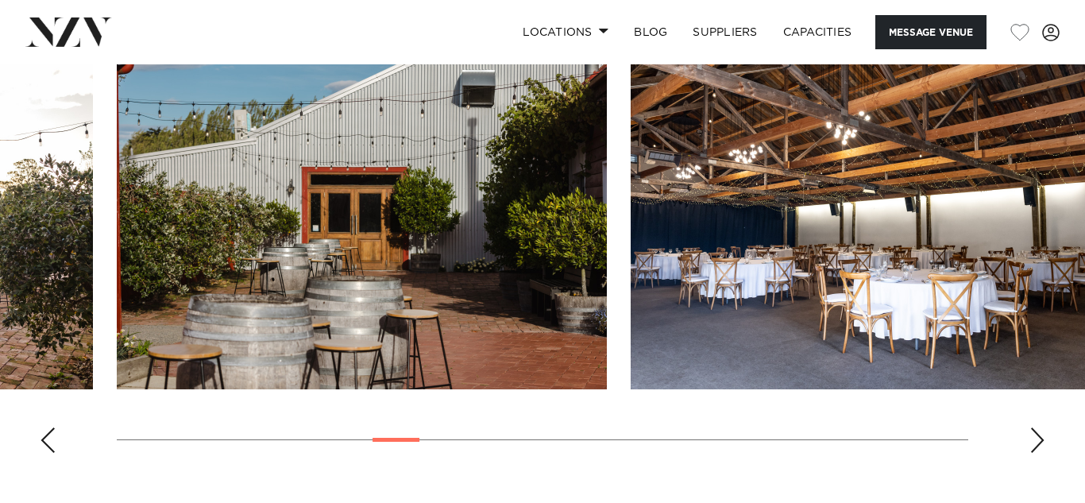
click at [48, 440] on div "Previous slide" at bounding box center [48, 439] width 16 height 25
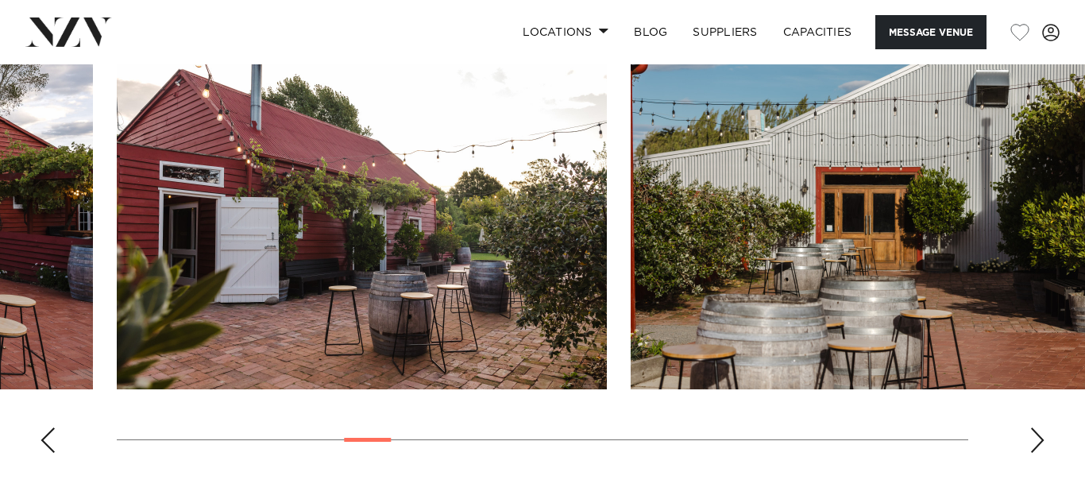
click at [48, 440] on div "Previous slide" at bounding box center [48, 439] width 16 height 25
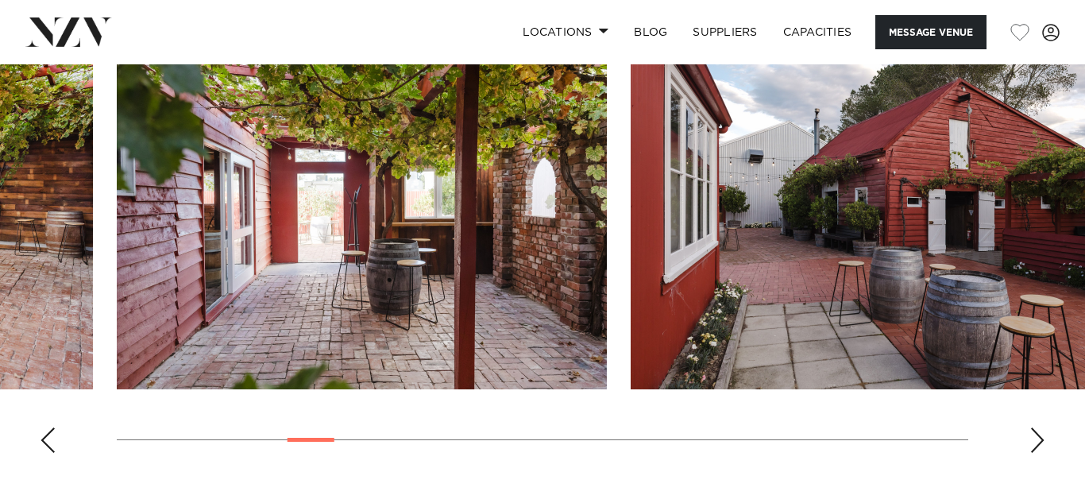
click at [48, 440] on div "Previous slide" at bounding box center [48, 439] width 16 height 25
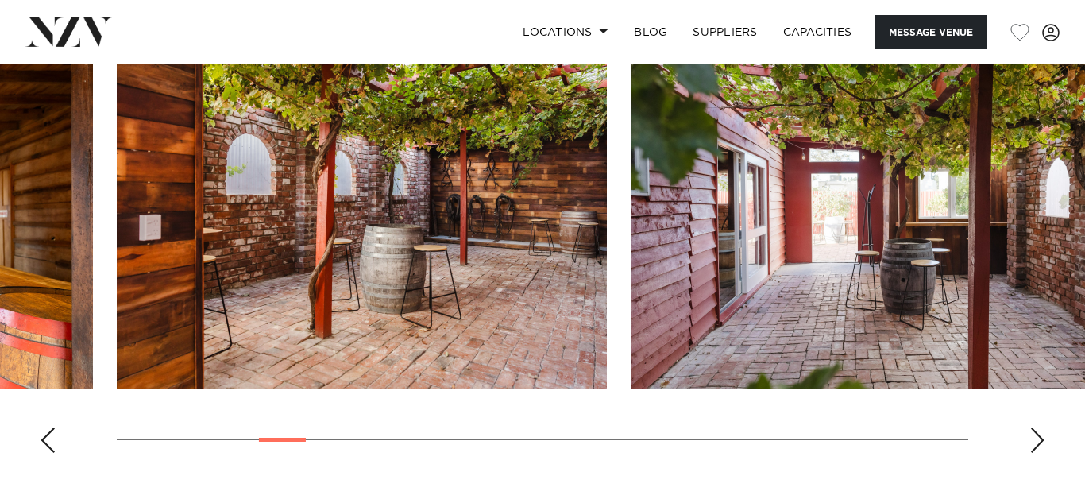
click at [48, 440] on div "Previous slide" at bounding box center [48, 439] width 16 height 25
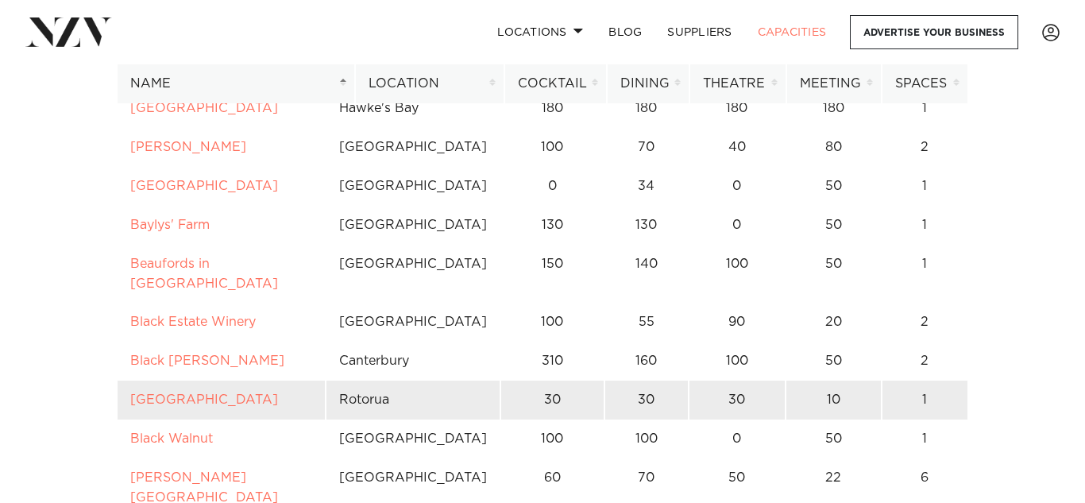
scroll to position [978, 0]
